Goal: Check status: Check status

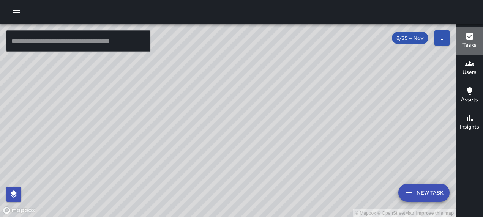
click at [468, 40] on icon "button" at bounding box center [469, 36] width 9 height 9
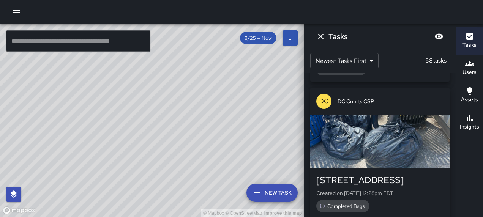
scroll to position [130, 0]
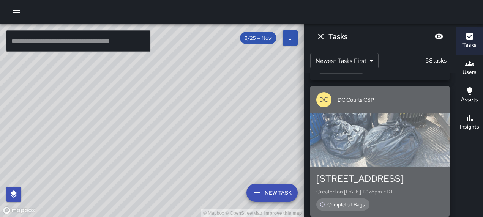
click at [384, 129] on div "button" at bounding box center [379, 139] width 139 height 53
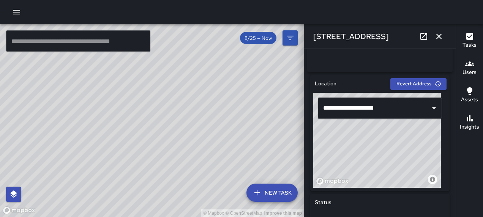
scroll to position [212, 0]
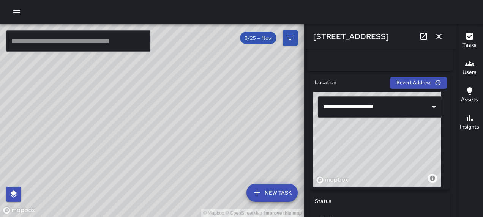
drag, startPoint x: 400, startPoint y: 146, endPoint x: 405, endPoint y: 135, distance: 11.9
click at [405, 135] on div "© Mapbox © OpenStreetMap Improve this map" at bounding box center [377, 139] width 128 height 95
type input "**********"
drag, startPoint x: 384, startPoint y: 140, endPoint x: 400, endPoint y: 134, distance: 17.3
click at [400, 134] on div "© Mapbox © OpenStreetMap Improve this map" at bounding box center [377, 139] width 128 height 95
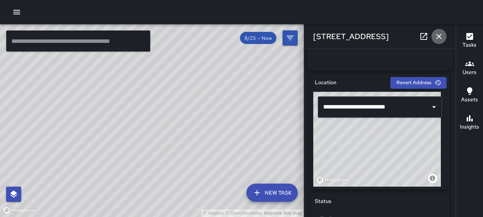
click at [433, 38] on button "button" at bounding box center [438, 36] width 15 height 15
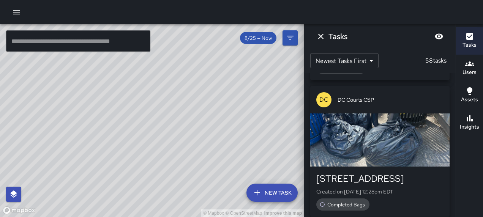
click at [413, 109] on div "DC DC Courts CSP" at bounding box center [379, 99] width 139 height 27
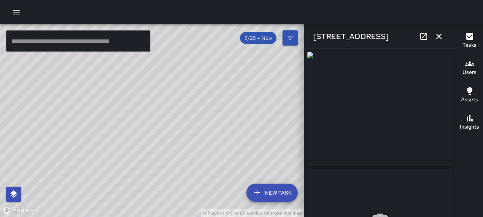
type input "**********"
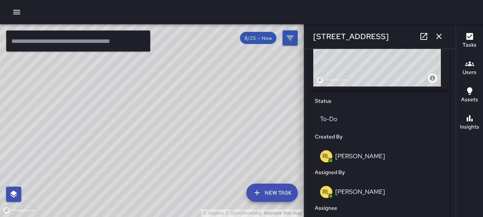
scroll to position [315, 0]
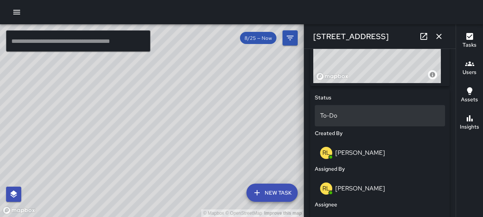
click at [354, 120] on p "To-Do" at bounding box center [380, 115] width 120 height 9
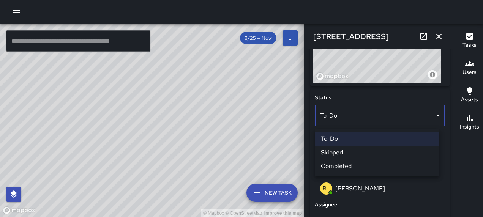
click at [341, 165] on li "Completed" at bounding box center [377, 166] width 124 height 14
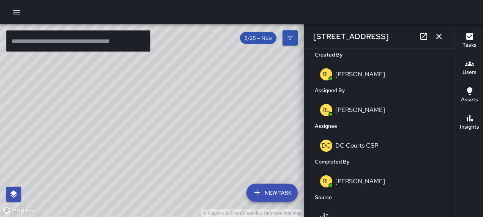
scroll to position [397, 0]
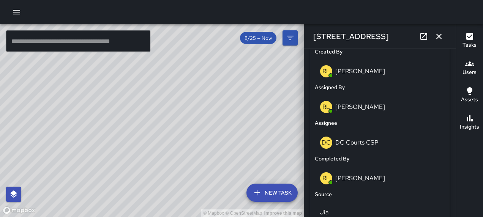
click at [351, 182] on p "[PERSON_NAME]" at bounding box center [360, 178] width 50 height 8
click at [439, 35] on icon "button" at bounding box center [438, 36] width 9 height 9
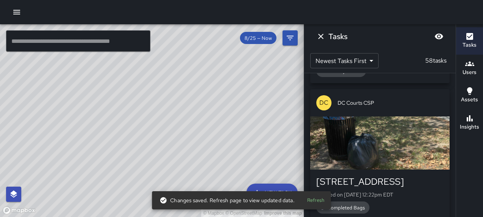
scroll to position [266, 0]
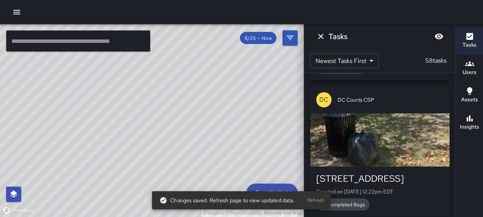
click at [395, 135] on div "button" at bounding box center [379, 139] width 139 height 53
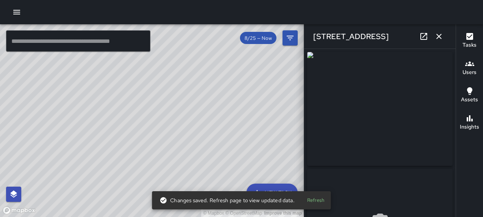
type input "**********"
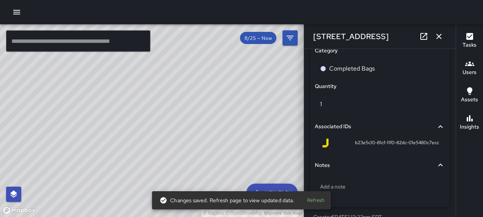
scroll to position [543, 0]
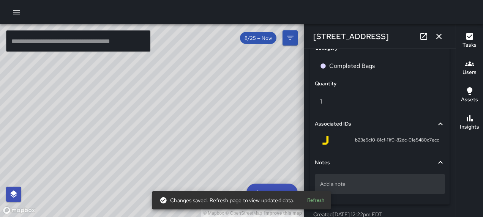
click at [375, 187] on p "Add a note" at bounding box center [380, 184] width 120 height 8
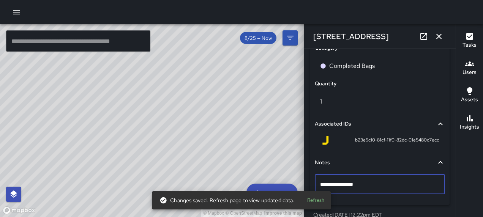
type textarea "**********"
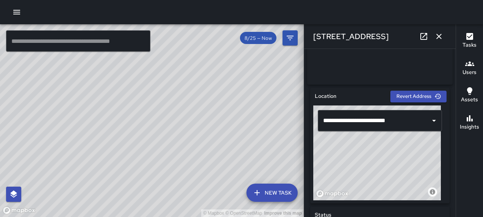
scroll to position [194, 0]
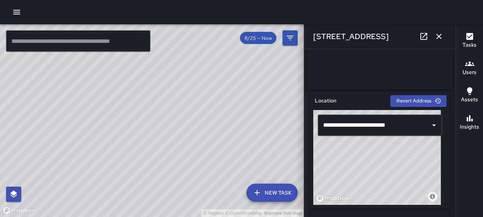
drag, startPoint x: 391, startPoint y: 158, endPoint x: 392, endPoint y: 174, distance: 16.0
click at [392, 174] on div "© Mapbox © OpenStreetMap Improve this map" at bounding box center [377, 157] width 128 height 95
type input "**********"
click at [394, 173] on div "© Mapbox © OpenStreetMap Improve this map" at bounding box center [377, 157] width 128 height 95
click at [435, 35] on icon "button" at bounding box center [438, 36] width 9 height 9
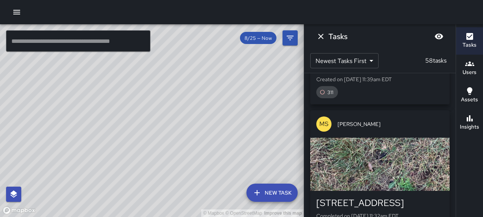
scroll to position [557, 0]
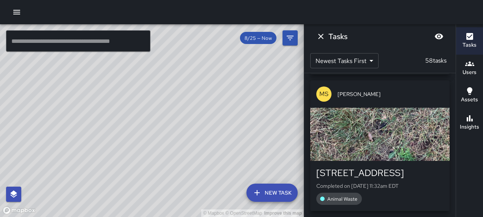
drag, startPoint x: 383, startPoint y: 137, endPoint x: 387, endPoint y: 129, distance: 9.0
click at [383, 137] on div "button" at bounding box center [379, 134] width 139 height 53
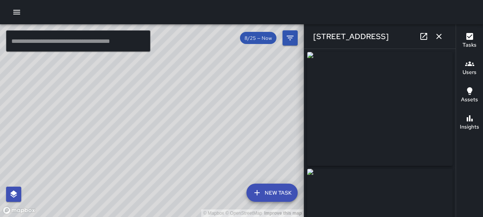
type input "**********"
click at [436, 33] on icon "button" at bounding box center [438, 36] width 9 height 9
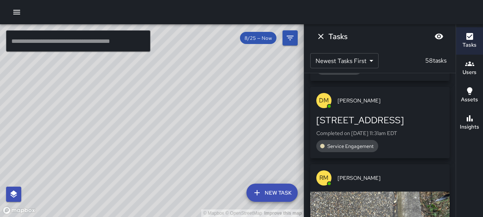
scroll to position [695, 0]
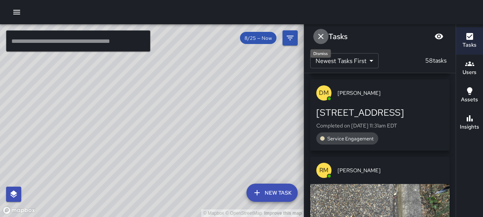
drag, startPoint x: 324, startPoint y: 36, endPoint x: 336, endPoint y: 30, distance: 14.3
click at [323, 36] on icon "Dismiss" at bounding box center [320, 36] width 9 height 9
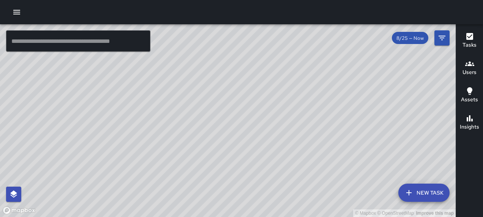
drag, startPoint x: 399, startPoint y: 93, endPoint x: 315, endPoint y: 96, distance: 83.9
click at [316, 98] on div "© Mapbox © OpenStreetMap Improve this map" at bounding box center [227, 120] width 455 height 193
drag, startPoint x: 331, startPoint y: 105, endPoint x: 291, endPoint y: 65, distance: 56.6
click at [291, 65] on div "© Mapbox © OpenStreetMap Improve this map" at bounding box center [227, 120] width 455 height 193
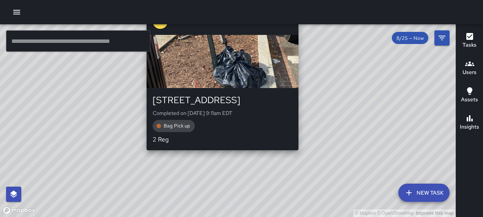
click at [301, 141] on div "AS [PERSON_NAME] [STREET_ADDRESS] Completed on [DATE] 9:11am EDT Bag Pick up 2 …" at bounding box center [222, 79] width 158 height 149
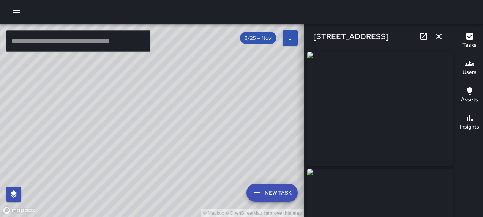
type input "**********"
click at [439, 36] on icon "button" at bounding box center [438, 36] width 5 height 5
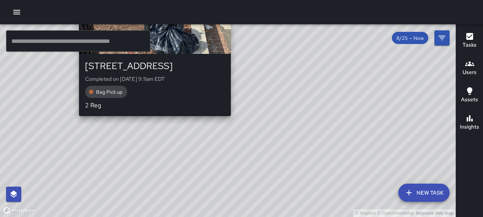
click at [229, 120] on div "© Mapbox © OpenStreetMap Improve this map AS [PERSON_NAME] [STREET_ADDRESS] Com…" at bounding box center [227, 120] width 455 height 193
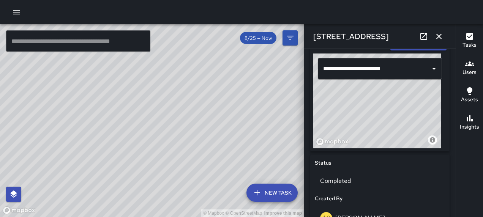
scroll to position [255, 0]
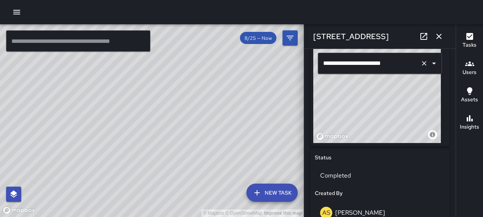
drag, startPoint x: 387, startPoint y: 86, endPoint x: 376, endPoint y: 66, distance: 23.3
click at [376, 66] on div "**********" at bounding box center [379, 95] width 133 height 95
type input "**********"
drag, startPoint x: 373, startPoint y: 112, endPoint x: 355, endPoint y: 98, distance: 23.2
click at [355, 98] on div "© Mapbox © OpenStreetMap Improve this map" at bounding box center [377, 95] width 128 height 95
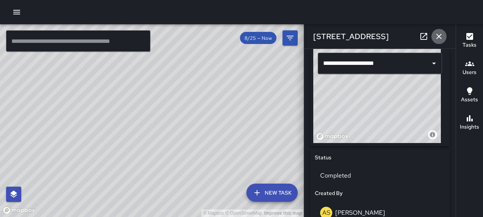
click at [438, 36] on icon "button" at bounding box center [438, 36] width 9 height 9
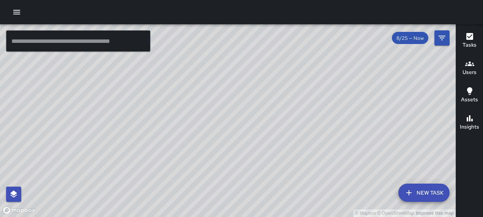
drag, startPoint x: 266, startPoint y: 183, endPoint x: 277, endPoint y: 124, distance: 60.5
click at [277, 124] on div "© Mapbox © OpenStreetMap Improve this map" at bounding box center [227, 120] width 455 height 193
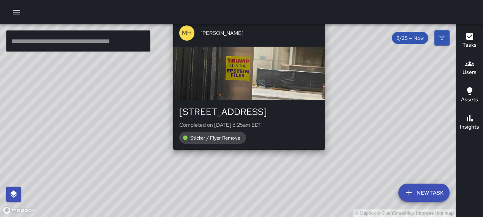
click at [246, 154] on div "© Mapbox © OpenStreetMap Improve this map MH Mark Holbrook 750 1st Street North…" at bounding box center [227, 120] width 455 height 193
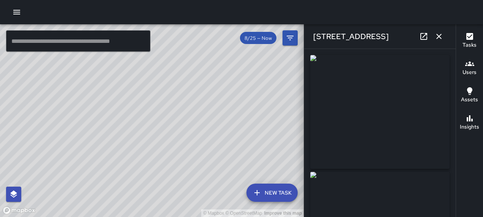
type input "**********"
click at [439, 33] on icon "button" at bounding box center [438, 36] width 9 height 9
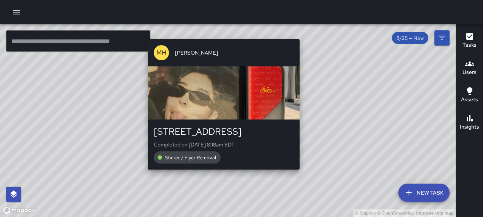
click at [302, 33] on div "© Mapbox © OpenStreetMap Improve this map MH Mark Holbrook 111 K Street Northea…" at bounding box center [227, 120] width 455 height 193
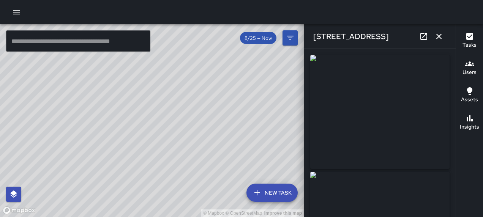
type input "**********"
click at [425, 36] on icon at bounding box center [423, 36] width 9 height 9
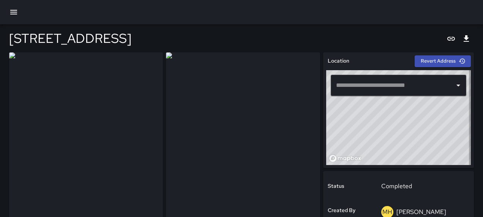
type input "**********"
